Goal: Task Accomplishment & Management: Use online tool/utility

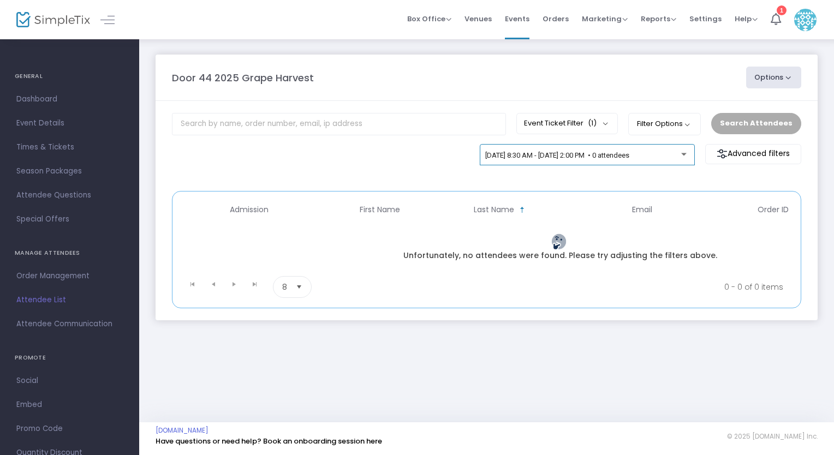
click at [591, 152] on span "[DATE] 8:30 AM - [DATE] 2:00 PM • 0 attendees" at bounding box center [557, 155] width 144 height 8
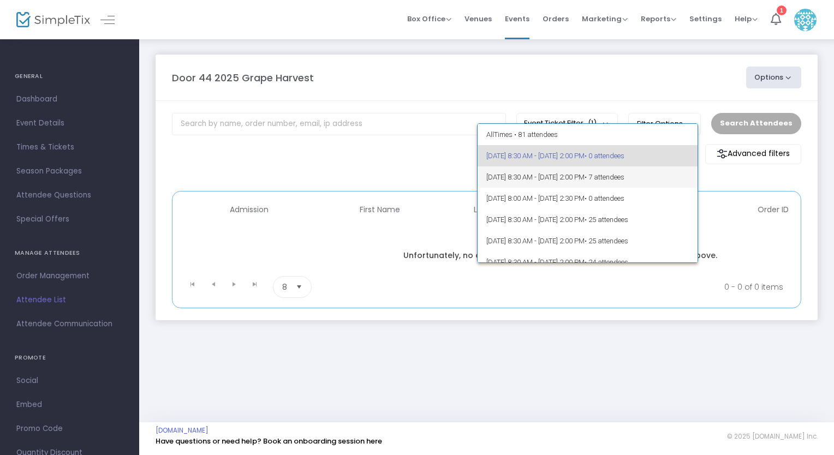
click at [583, 178] on span "[DATE] 8:30 AM - [DATE] 2:00 PM • 7 attendees" at bounding box center [587, 176] width 202 height 21
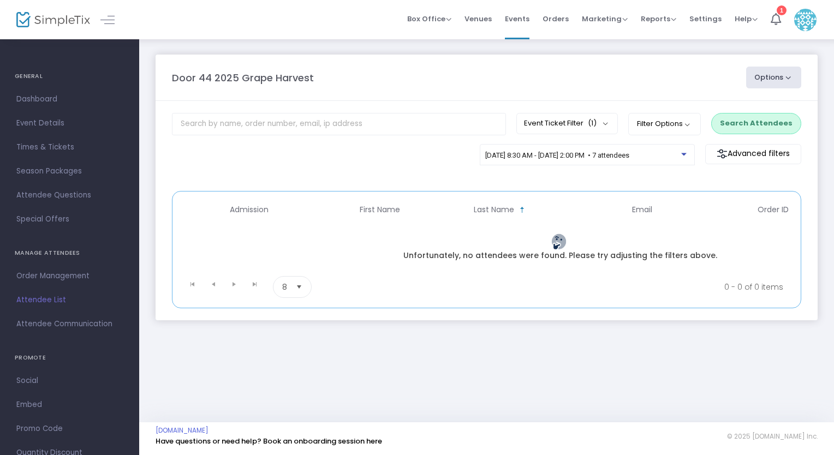
click at [736, 129] on button "Search Attendees" at bounding box center [756, 123] width 90 height 21
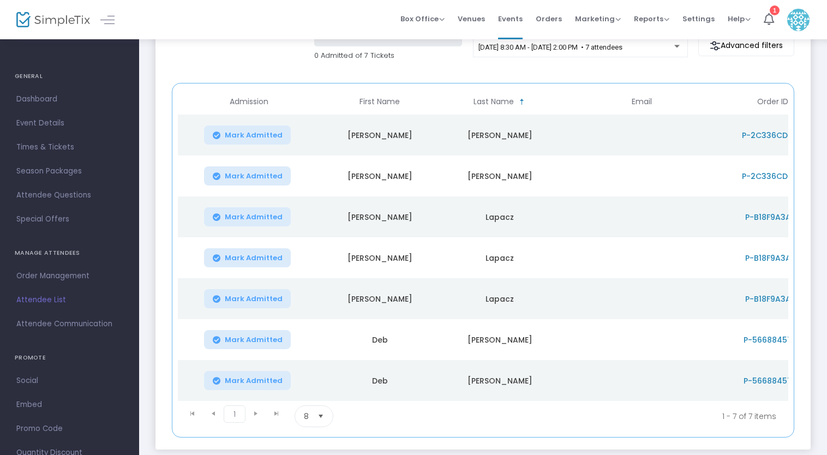
scroll to position [12, 0]
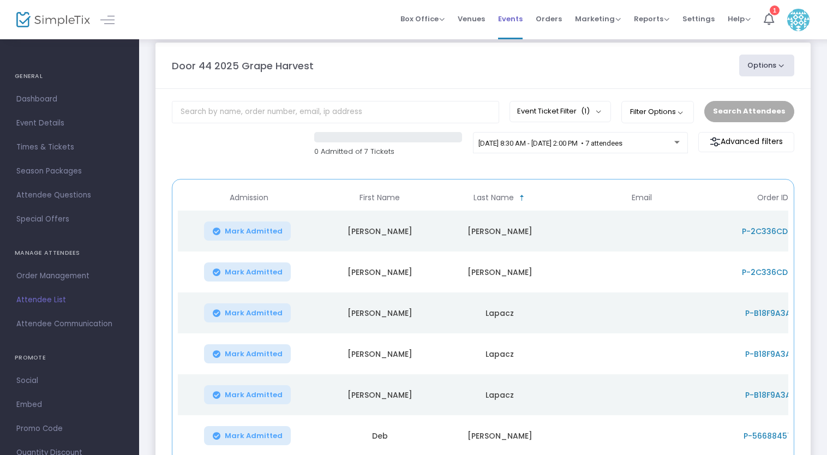
click at [511, 19] on span "Events" at bounding box center [510, 19] width 25 height 28
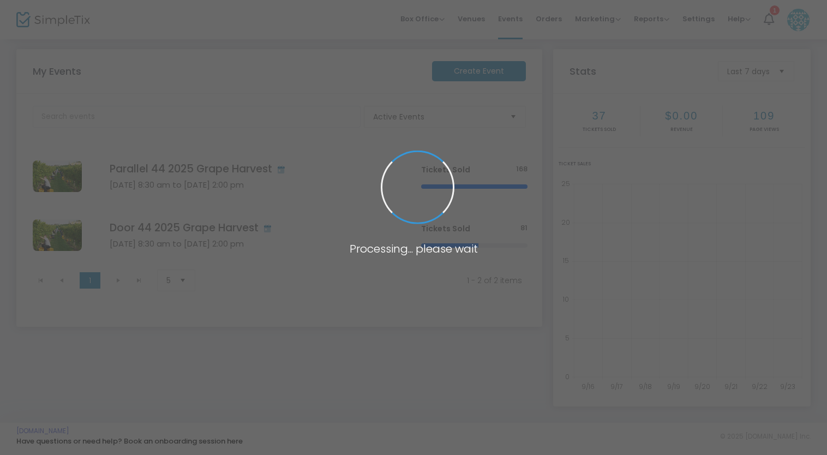
scroll to position [5, 0]
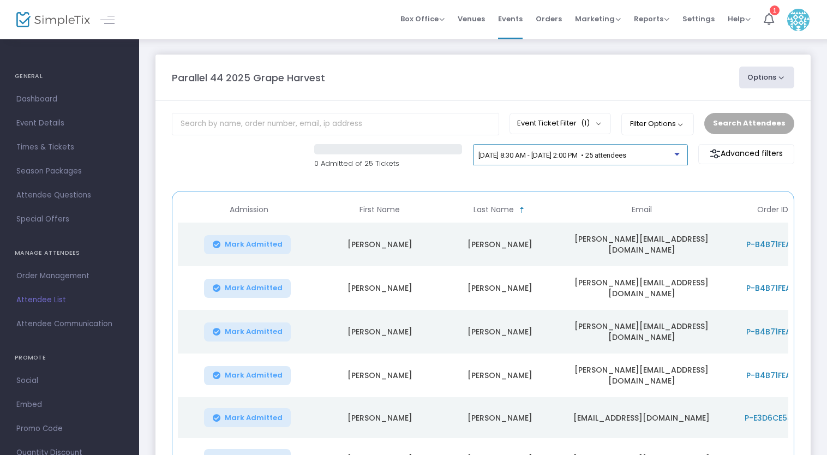
click at [574, 153] on span "9/19/2025 @ 8:30 AM - 9/19/2025 @ 2:00 PM • 25 attendees" at bounding box center [553, 155] width 148 height 8
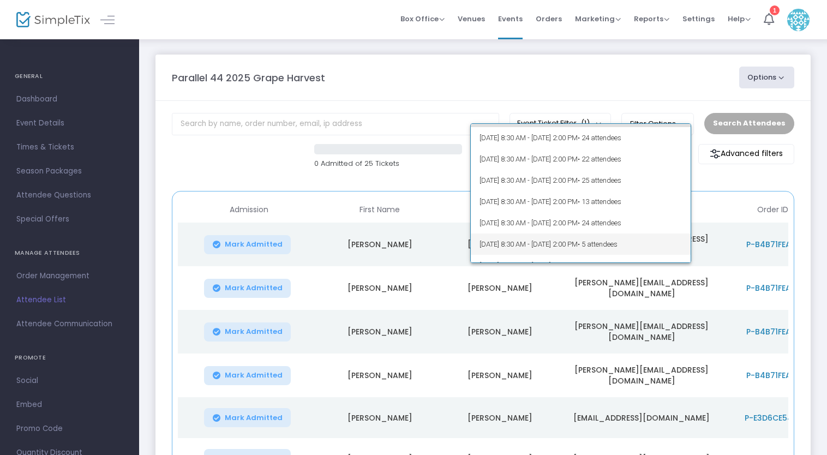
scroll to position [74, 0]
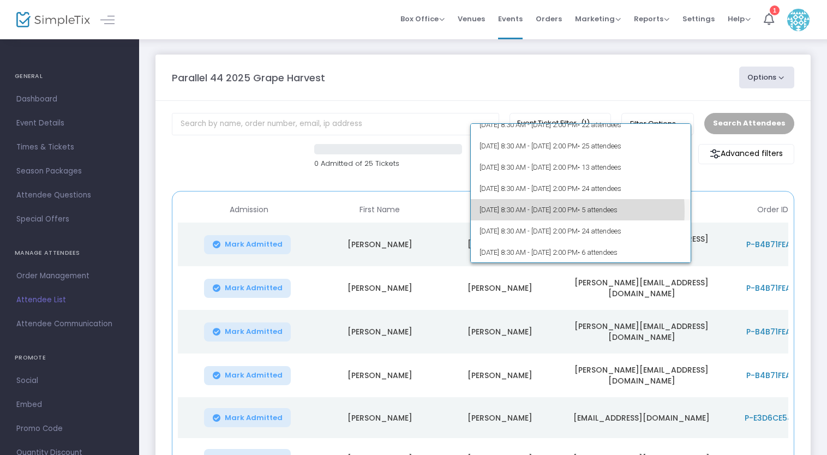
click at [546, 210] on span "10/9/2025 @ 8:30 AM - 10/9/2025 @ 2:00 PM • 5 attendees" at bounding box center [581, 209] width 202 height 21
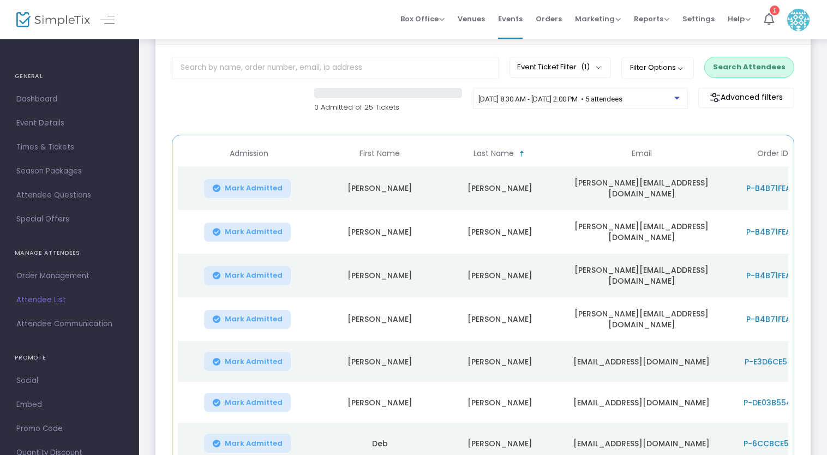
scroll to position [0, 0]
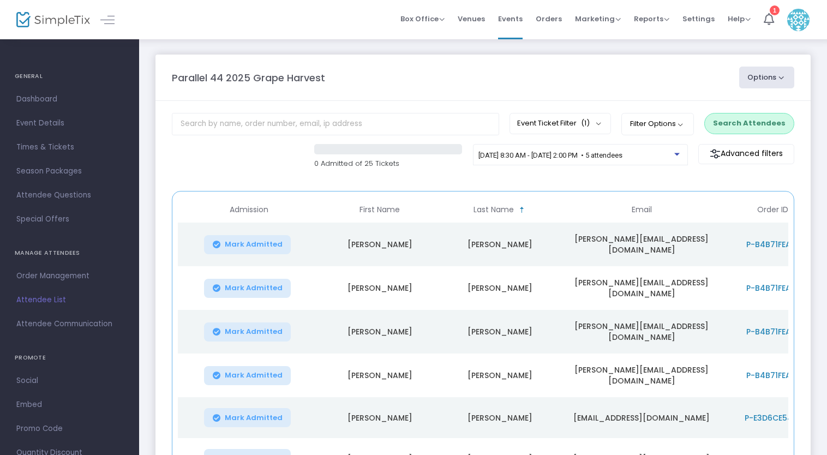
click at [746, 121] on button "Search Attendees" at bounding box center [750, 123] width 90 height 21
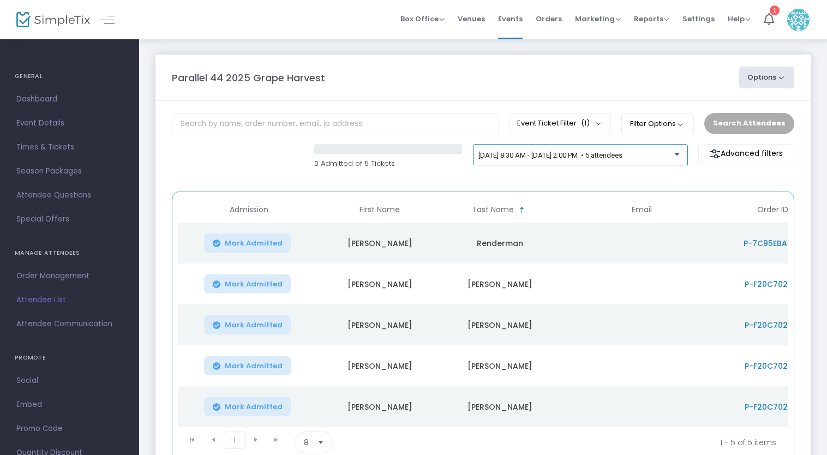
click at [568, 152] on span "10/9/2025 @ 8:30 AM - 10/9/2025 @ 2:00 PM • 5 attendees" at bounding box center [551, 155] width 144 height 8
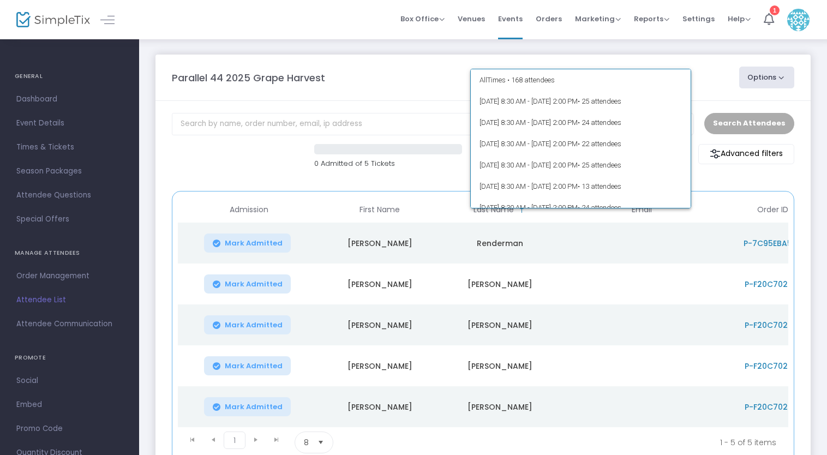
scroll to position [73, 0]
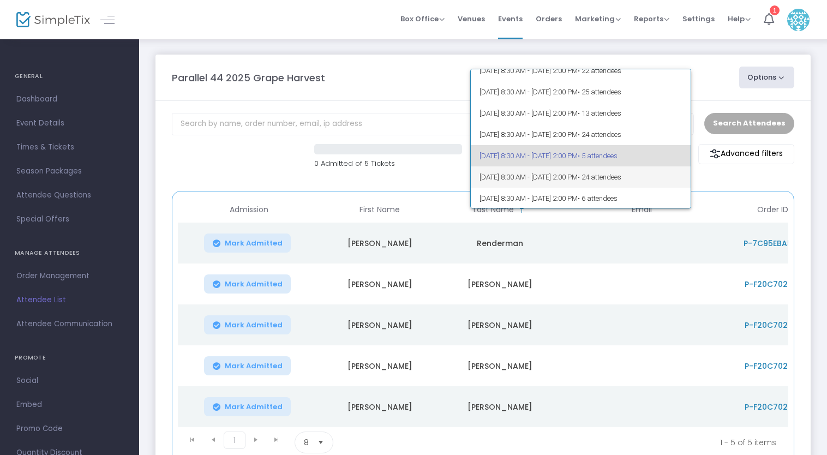
click at [572, 171] on span "10/10/2025 @ 8:30 AM - 10/10/2025 @ 2:00 PM • 24 attendees" at bounding box center [581, 176] width 202 height 21
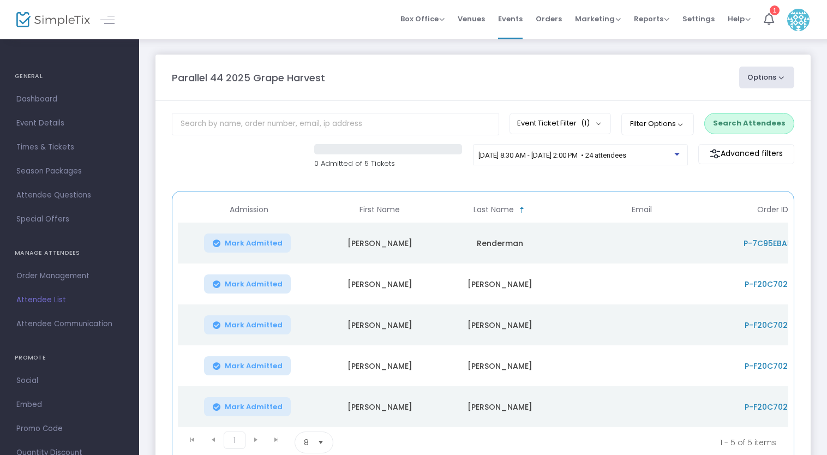
click at [769, 126] on button "Search Attendees" at bounding box center [750, 123] width 90 height 21
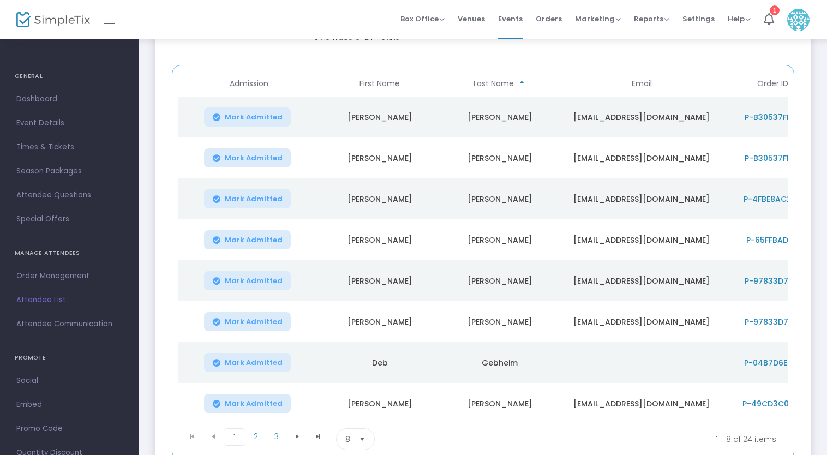
scroll to position [217, 0]
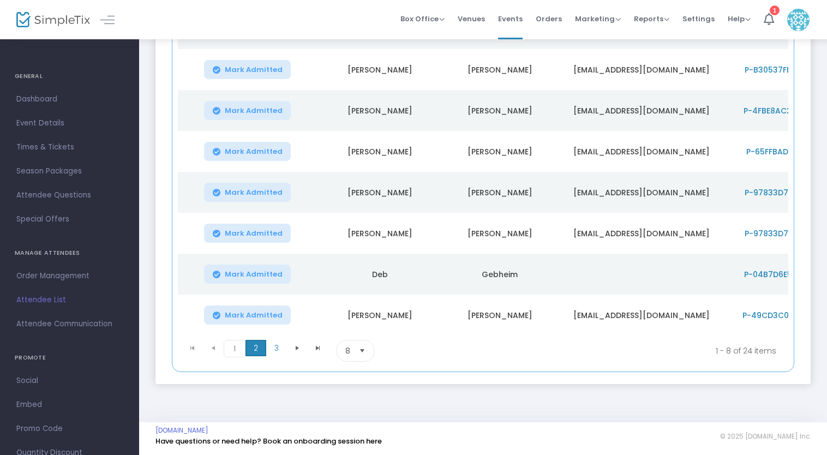
click at [260, 352] on span "2" at bounding box center [256, 348] width 21 height 16
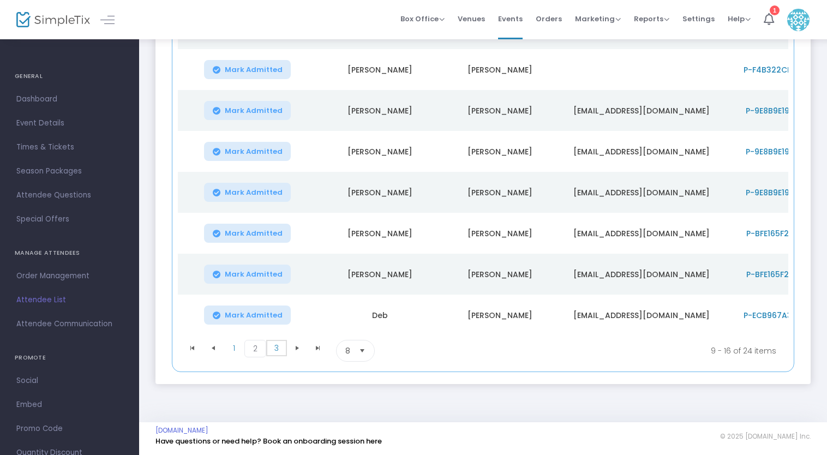
click at [276, 352] on span "3" at bounding box center [276, 348] width 21 height 16
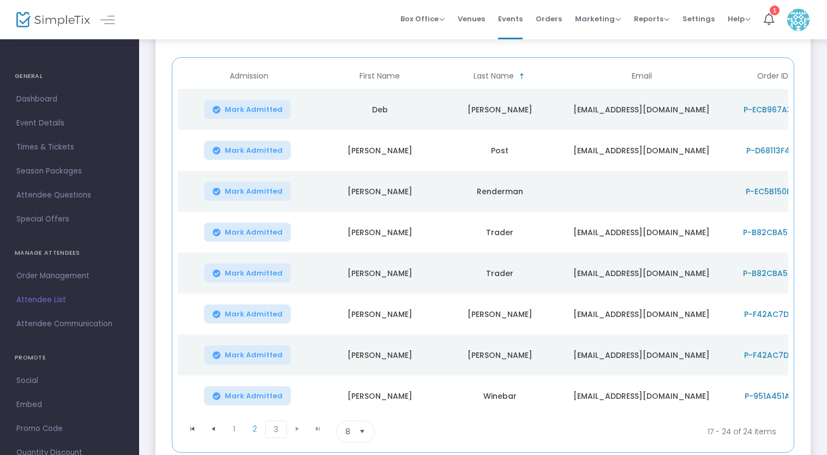
scroll to position [53, 0]
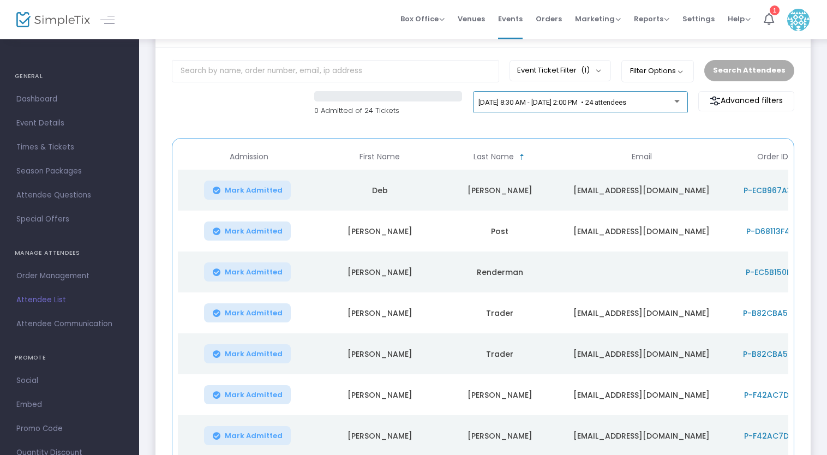
click at [537, 99] on span "10/10/2025 @ 8:30 AM - 10/10/2025 @ 2:00 PM • 24 attendees" at bounding box center [553, 102] width 148 height 8
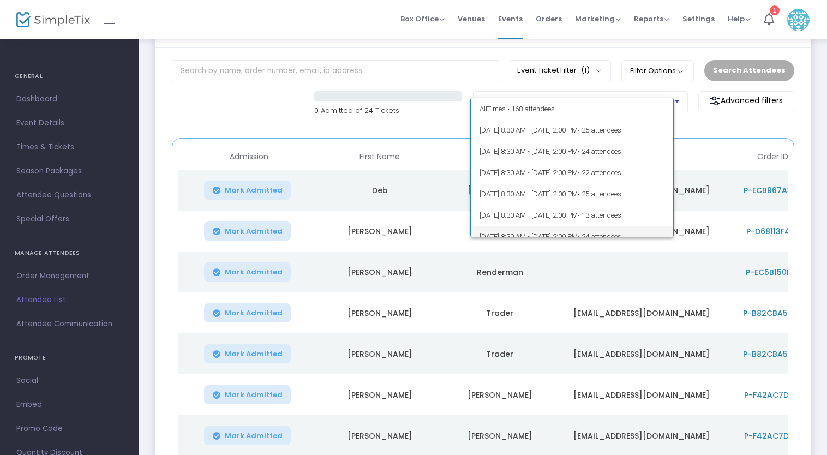
scroll to position [73, 0]
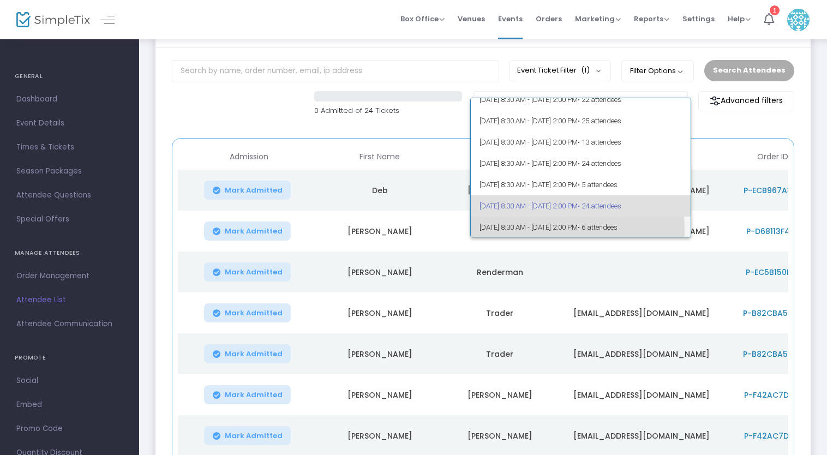
click at [504, 231] on span "10/11/2025 @ 8:30 AM - 10/11/2025 @ 2:00 PM • 6 attendees" at bounding box center [581, 227] width 202 height 21
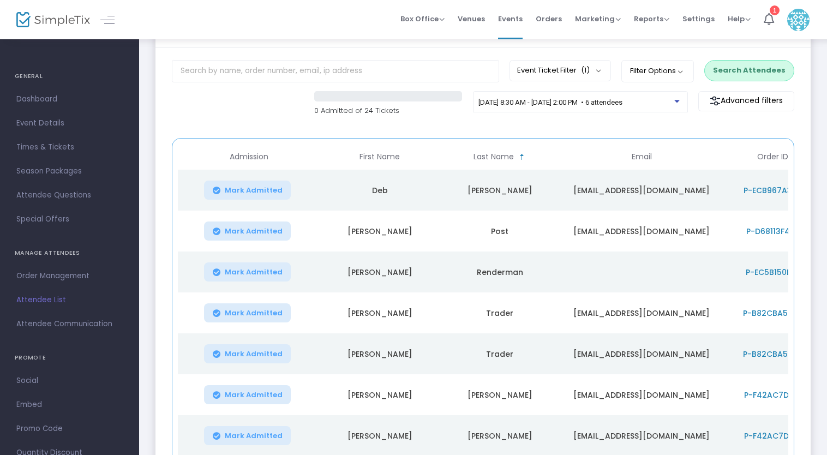
click at [757, 69] on button "Search Attendees" at bounding box center [750, 70] width 90 height 21
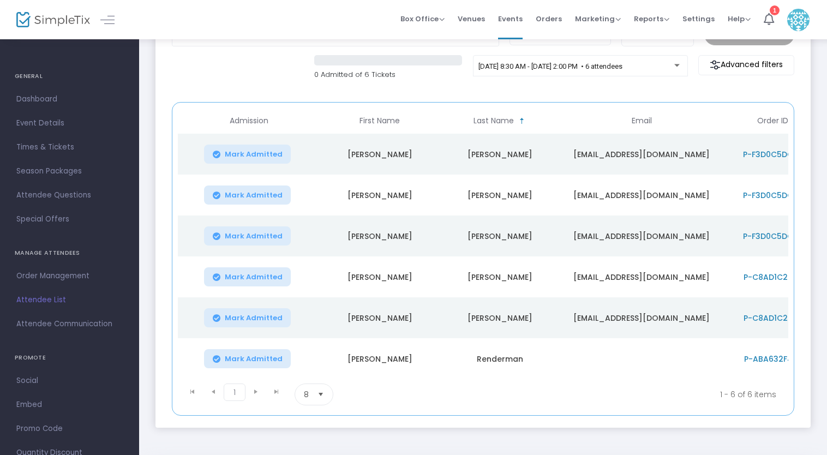
scroll to position [108, 0]
